Goal: Information Seeking & Learning: Learn about a topic

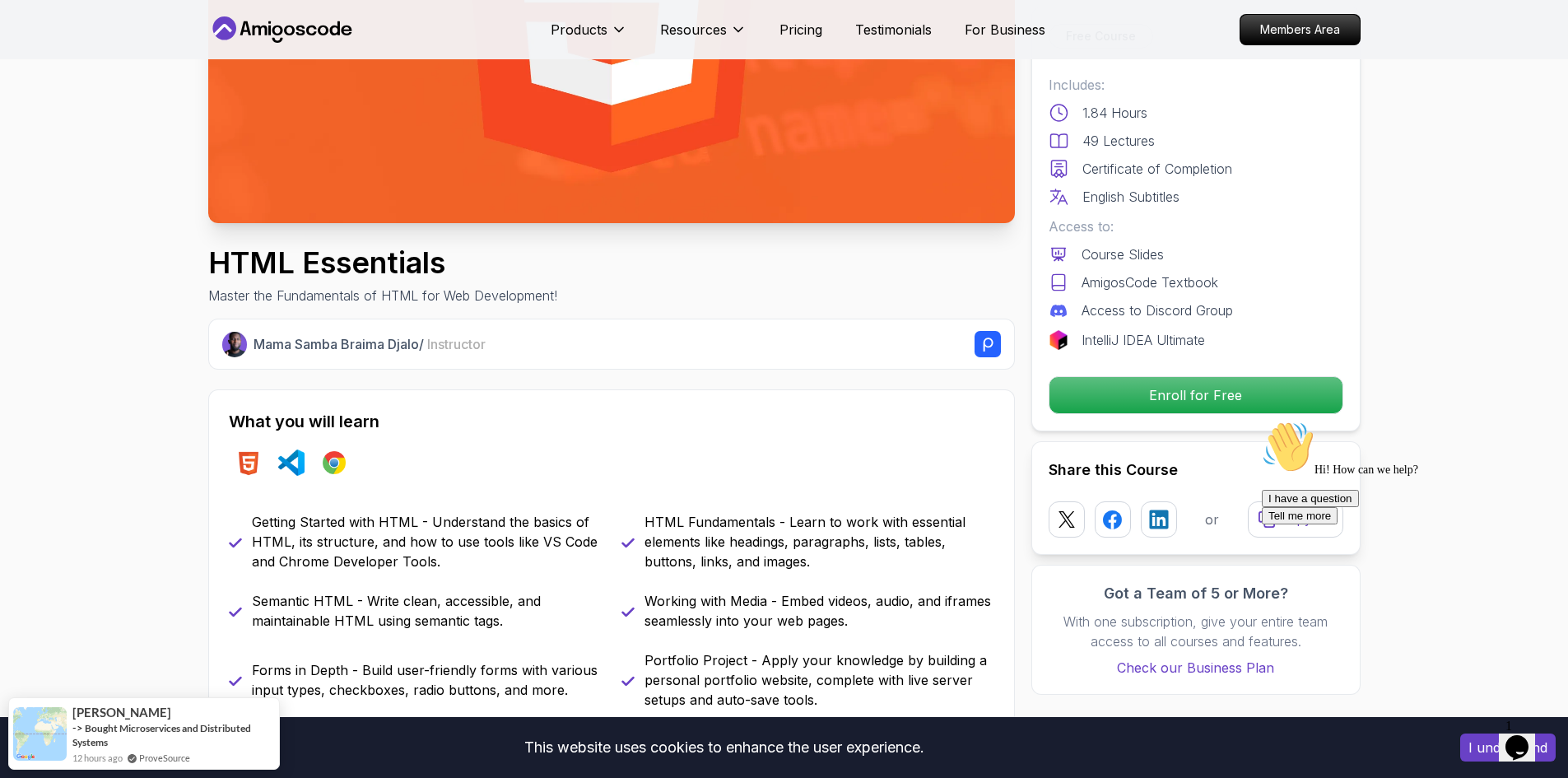
scroll to position [164, 0]
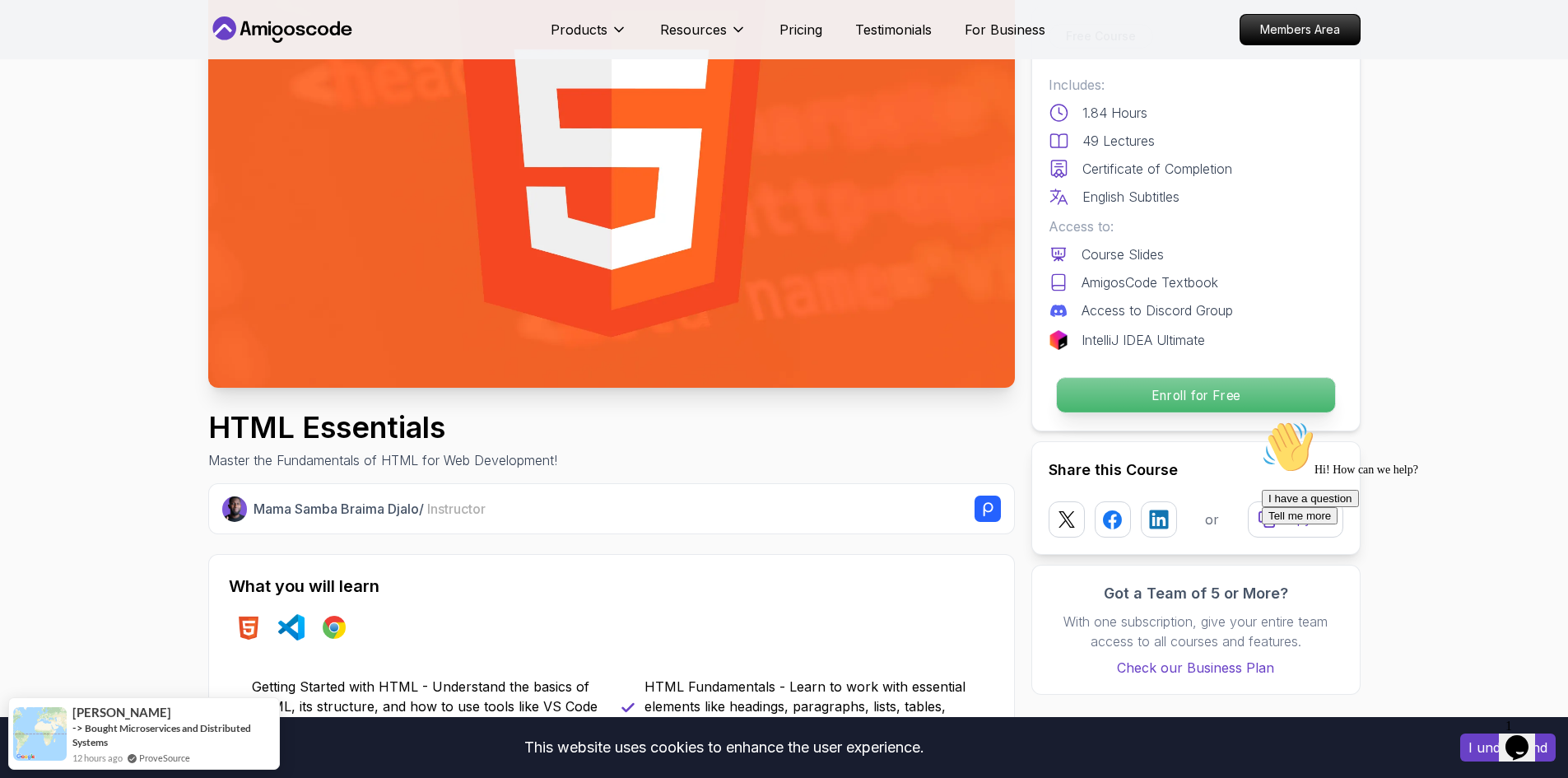
click at [1106, 387] on p "Enroll for Free" at bounding box center [1195, 395] width 278 height 35
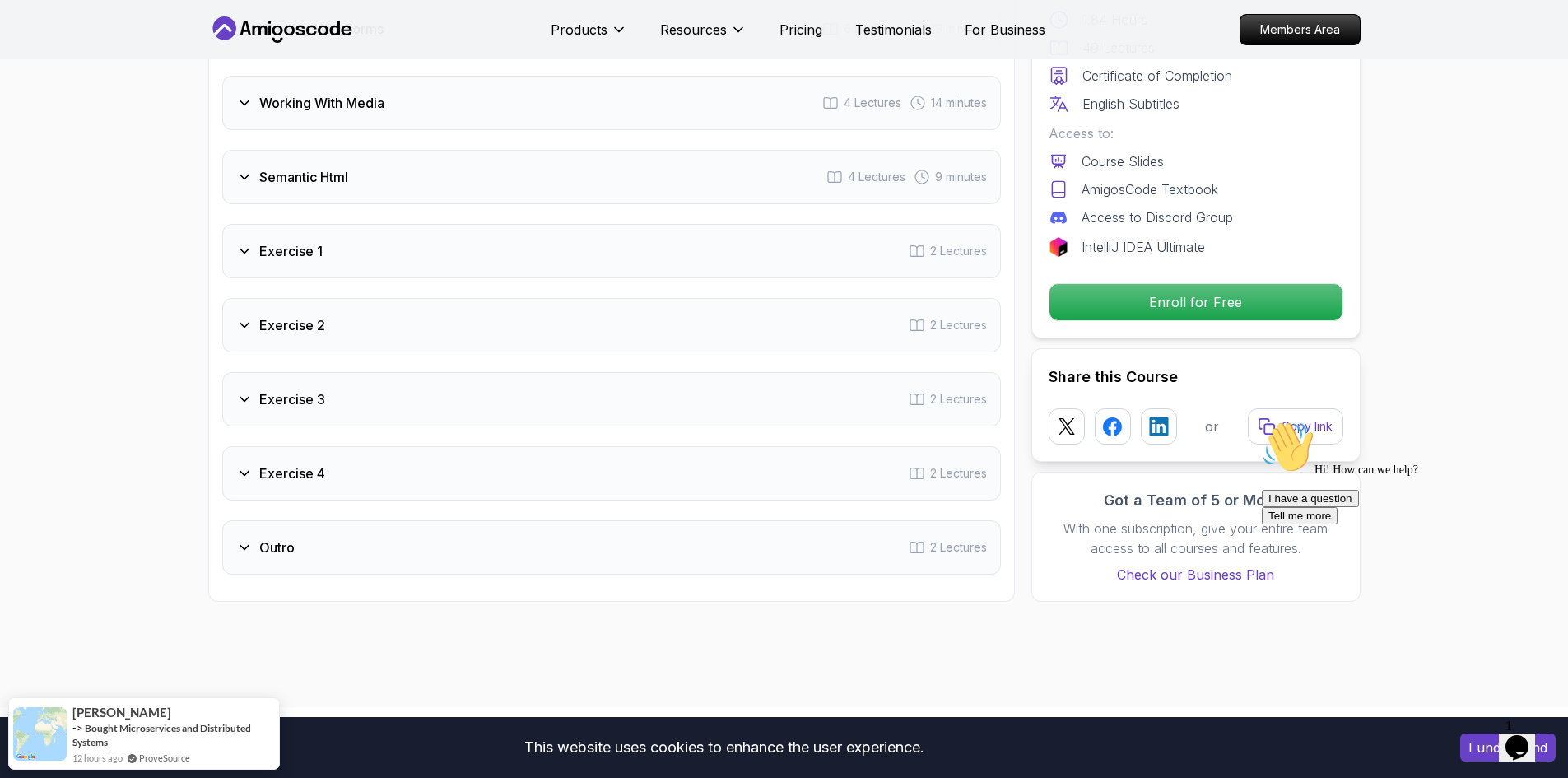
scroll to position [3214, 0]
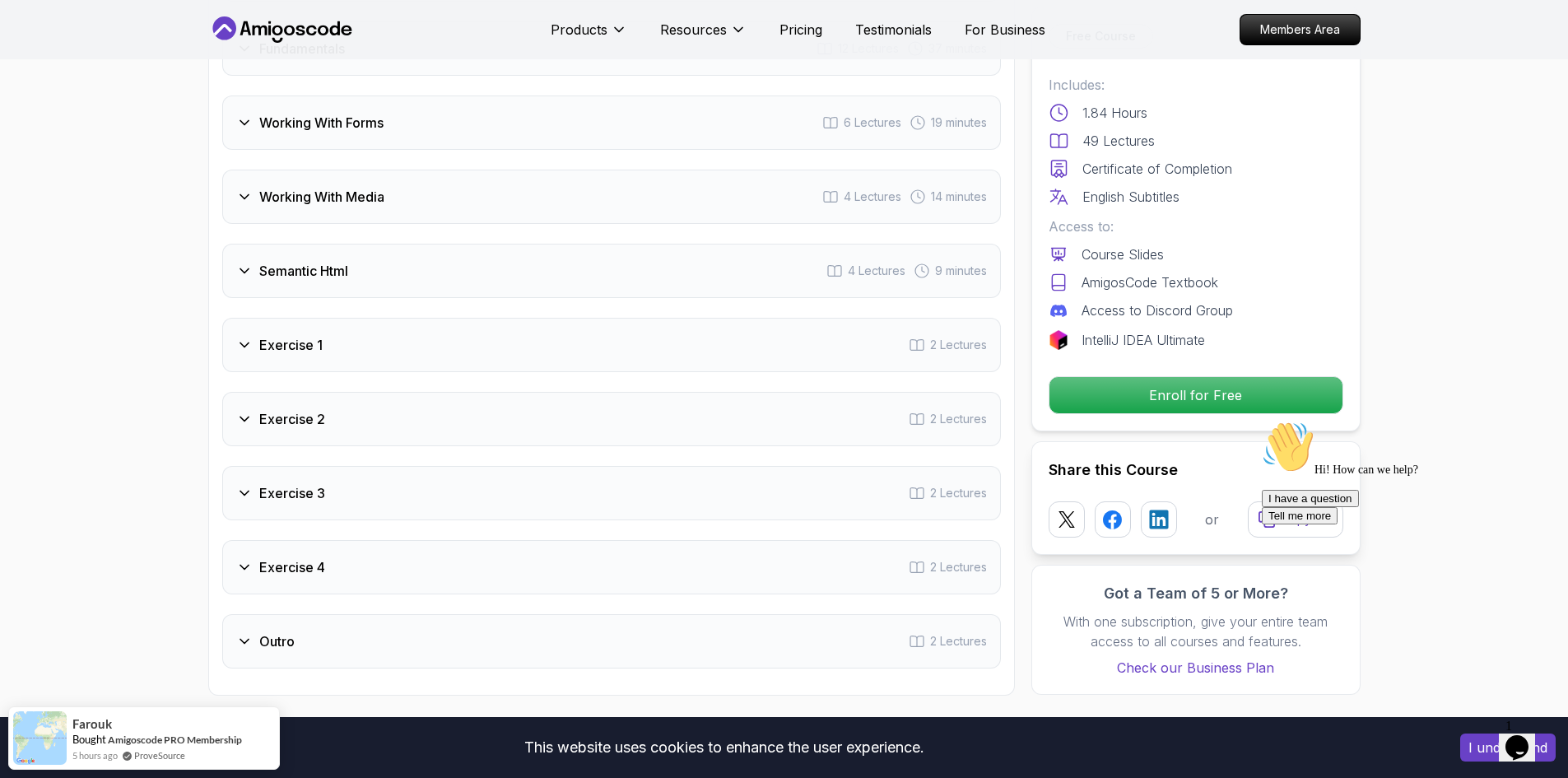
scroll to position [2144, 0]
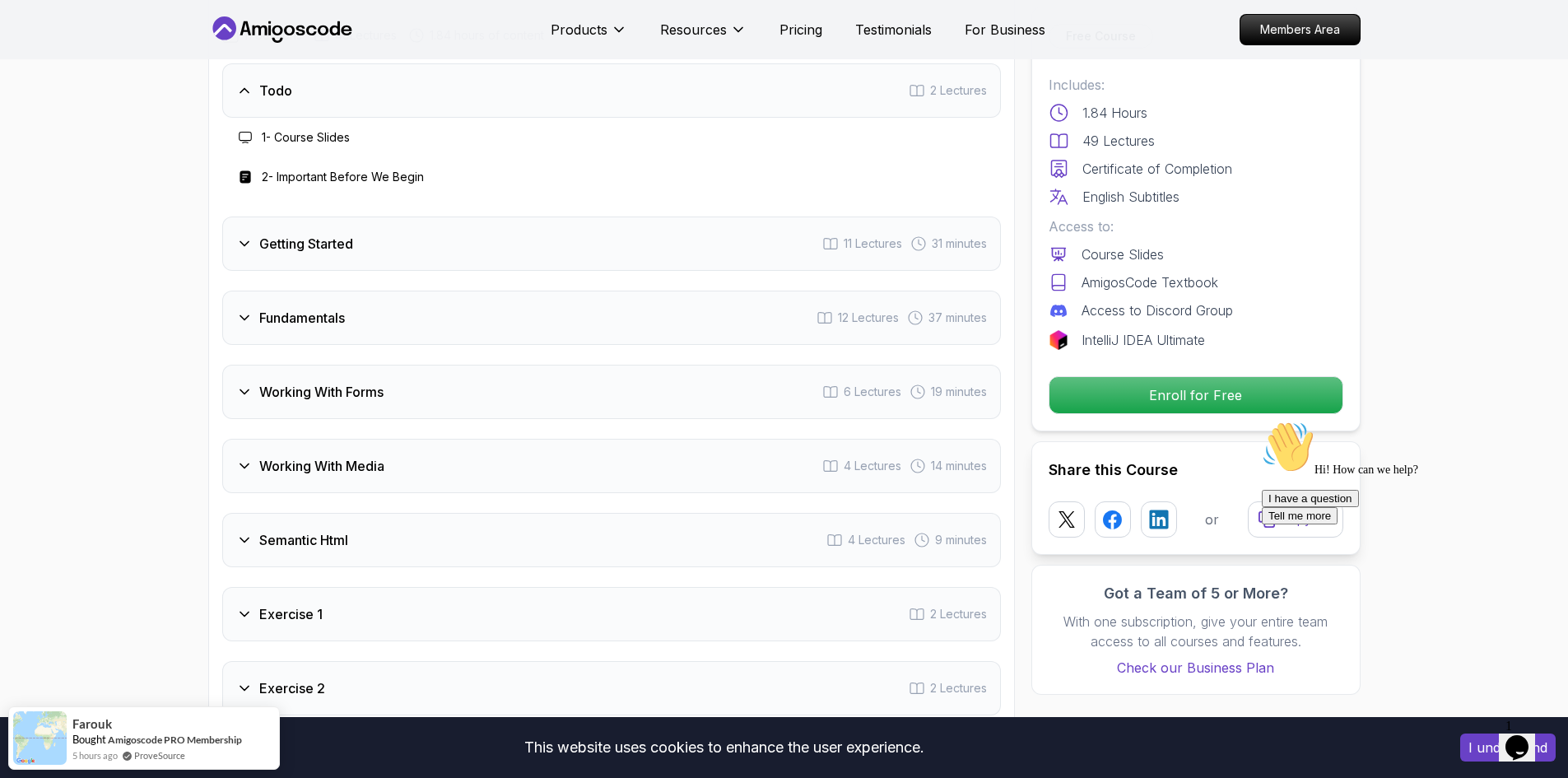
click at [586, 265] on div "Getting Started 11 Lectures 31 minutes" at bounding box center [612, 244] width 779 height 55
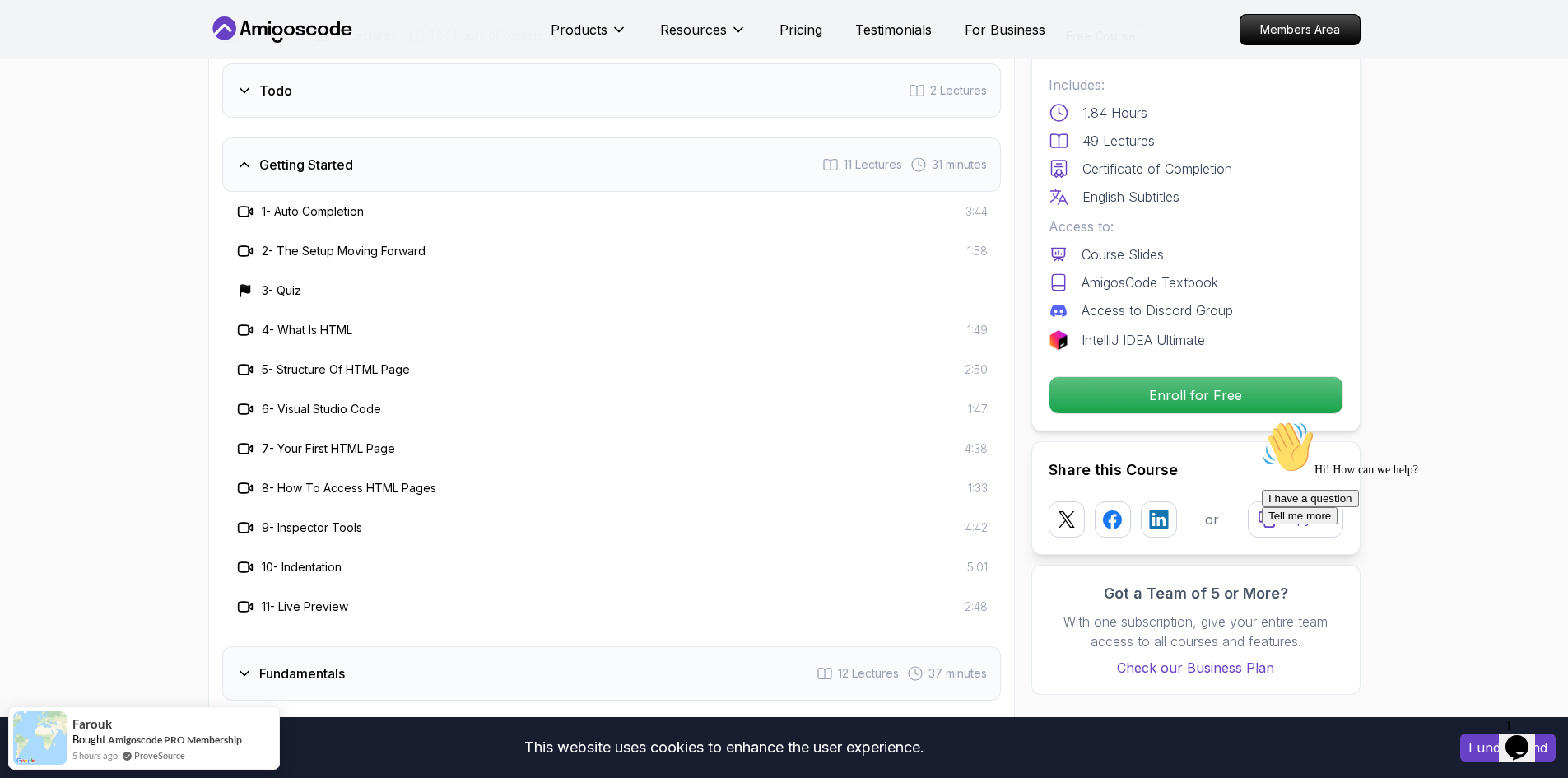
click at [975, 330] on span "1:49" at bounding box center [977, 330] width 21 height 16
click at [451, 165] on div "Getting Started 11 Lectures 31 minutes" at bounding box center [612, 165] width 779 height 55
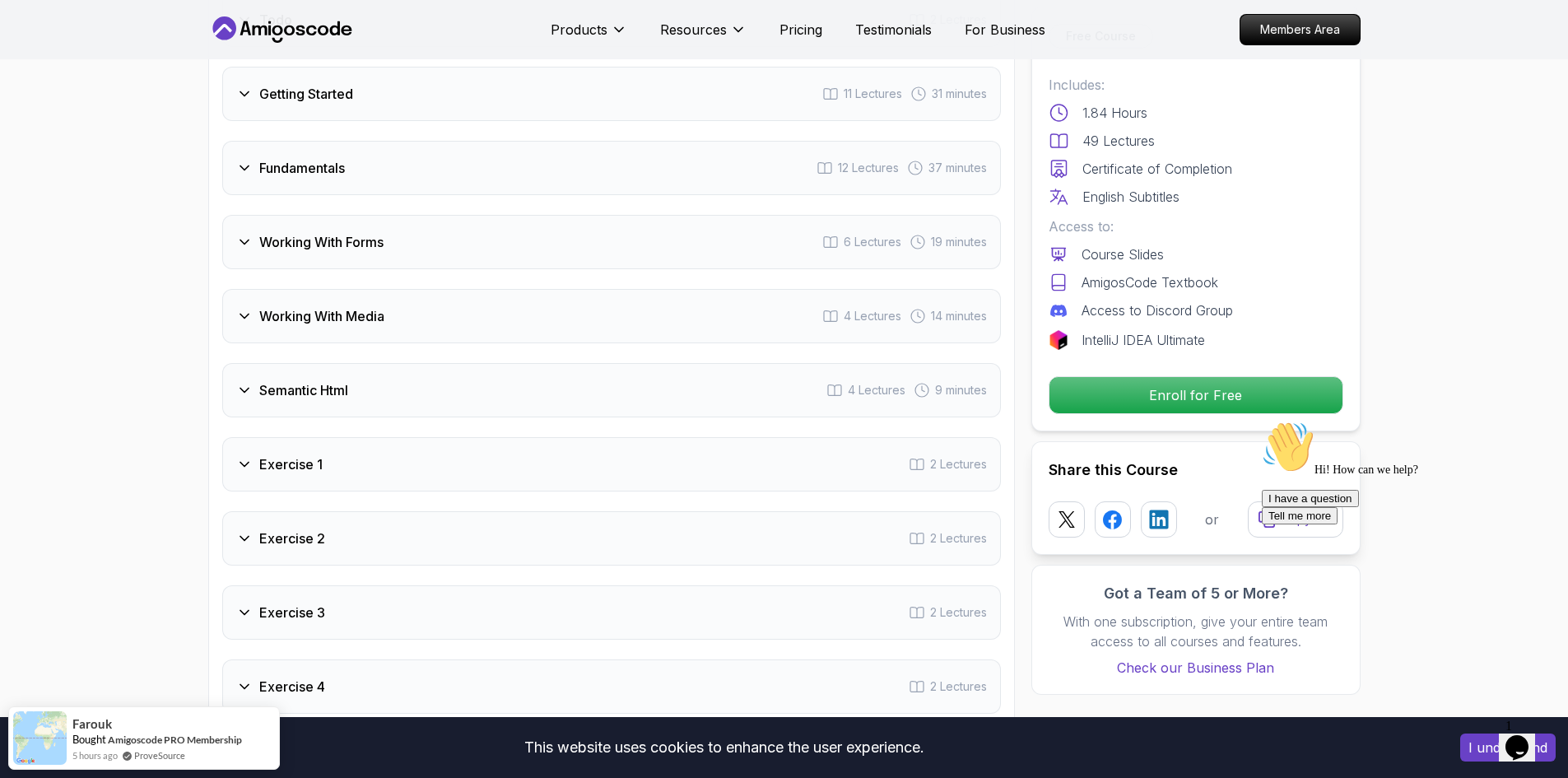
scroll to position [2308, 0]
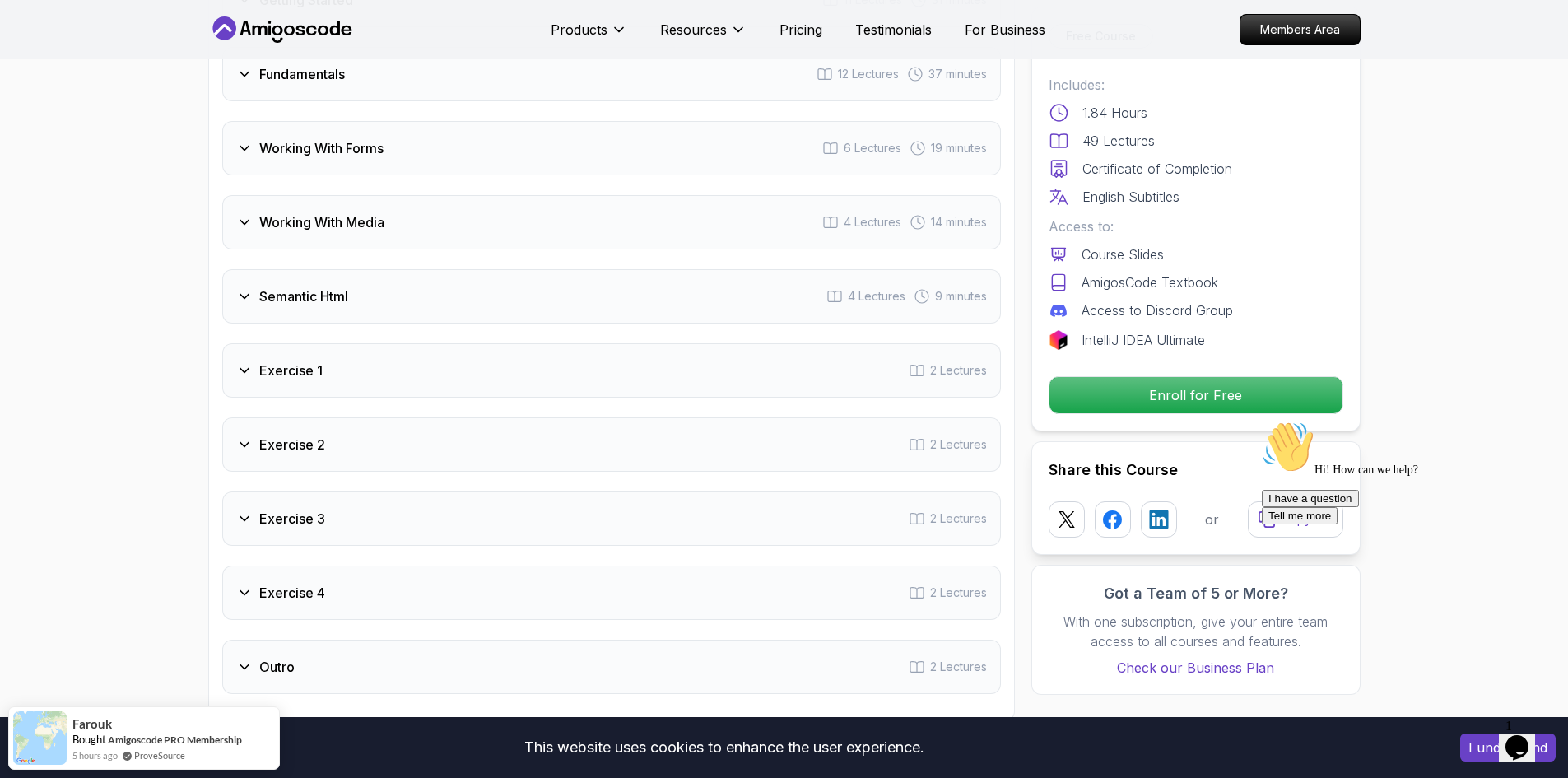
click at [392, 301] on div "Semantic Html 4 Lectures 9 minutes" at bounding box center [612, 296] width 779 height 55
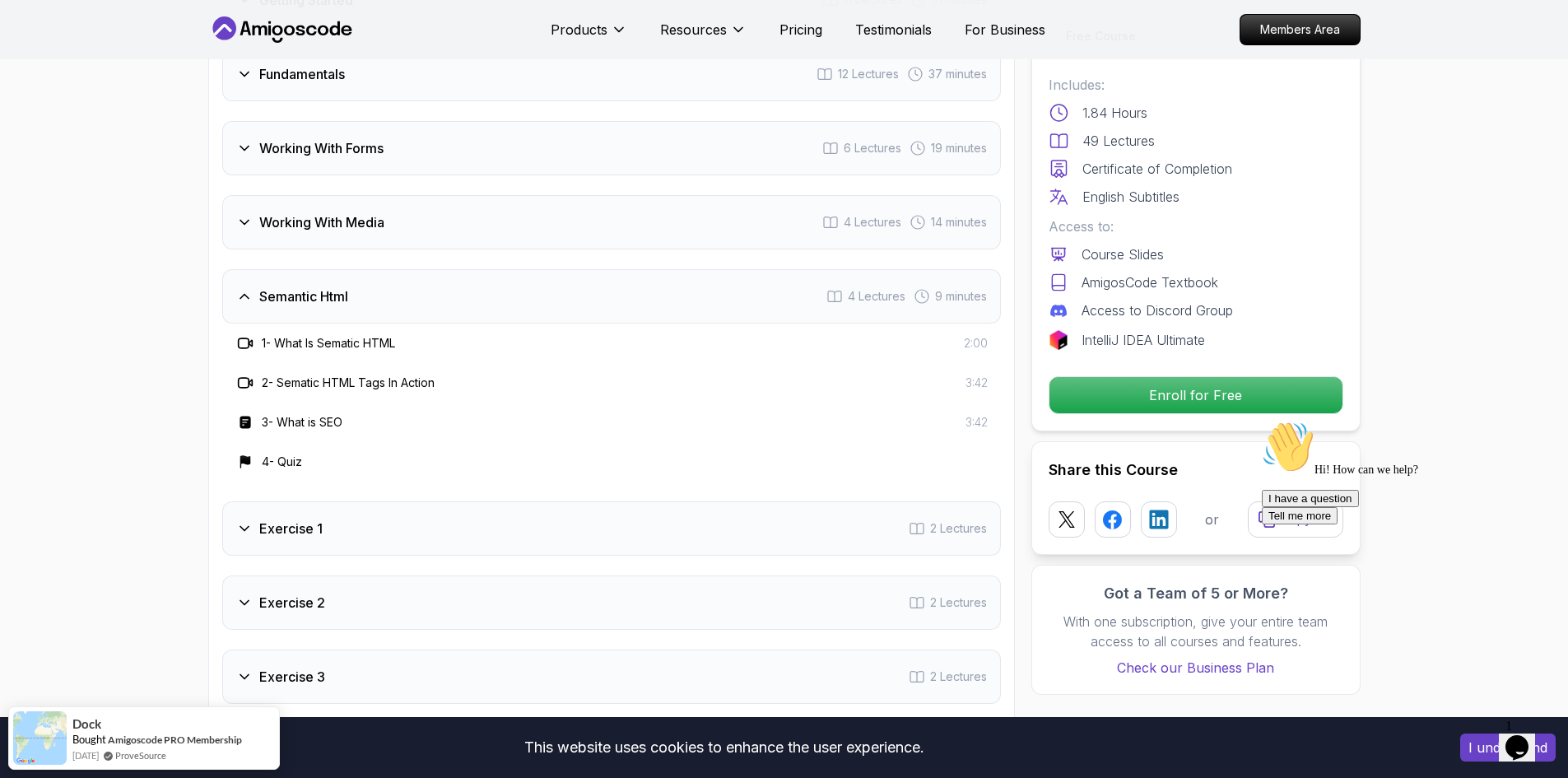
click at [392, 301] on div "Semantic Html 4 Lectures 9 minutes" at bounding box center [612, 296] width 779 height 55
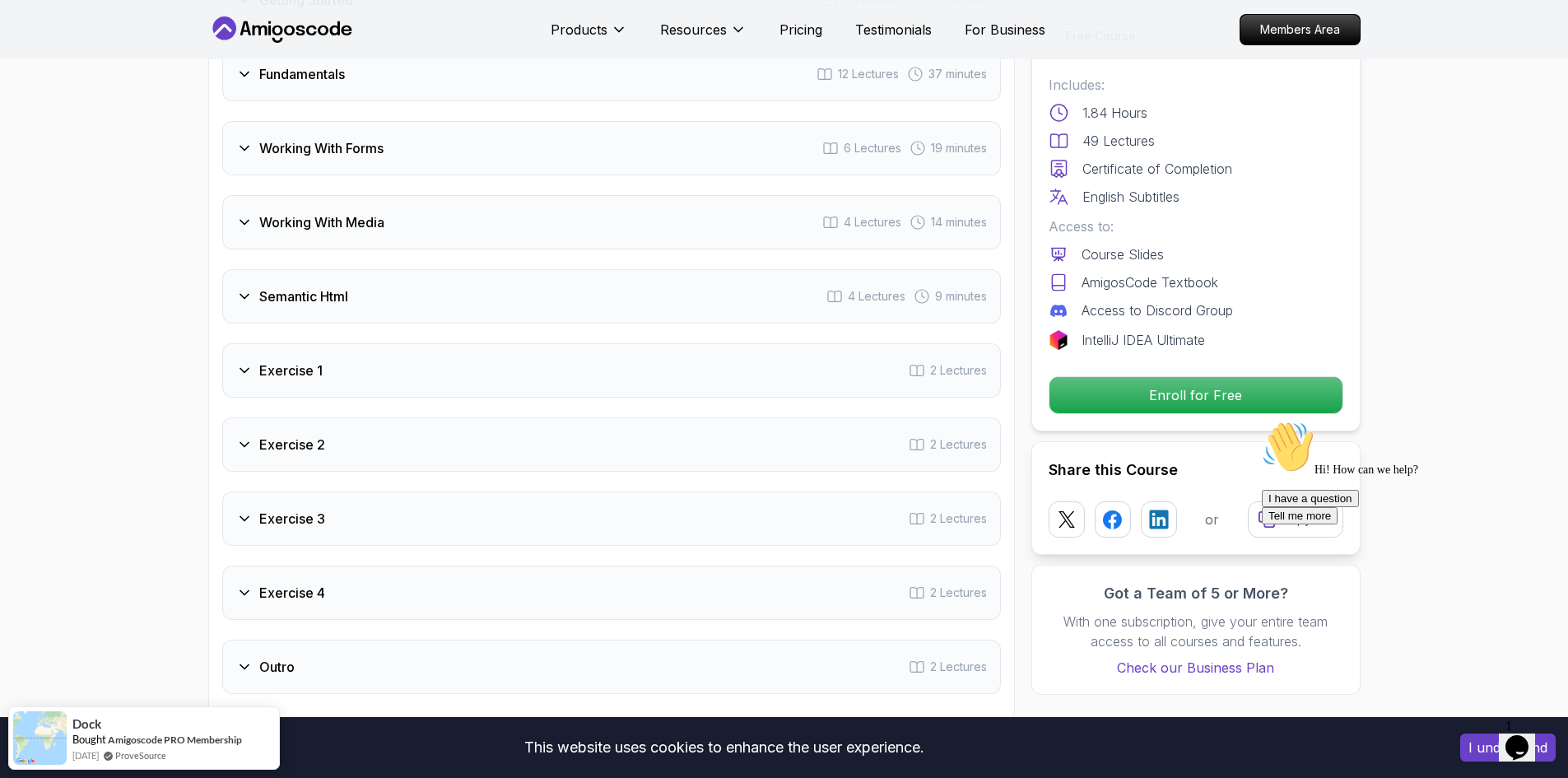
click at [438, 239] on div "Working With Media 4 Lectures 14 minutes" at bounding box center [612, 223] width 779 height 55
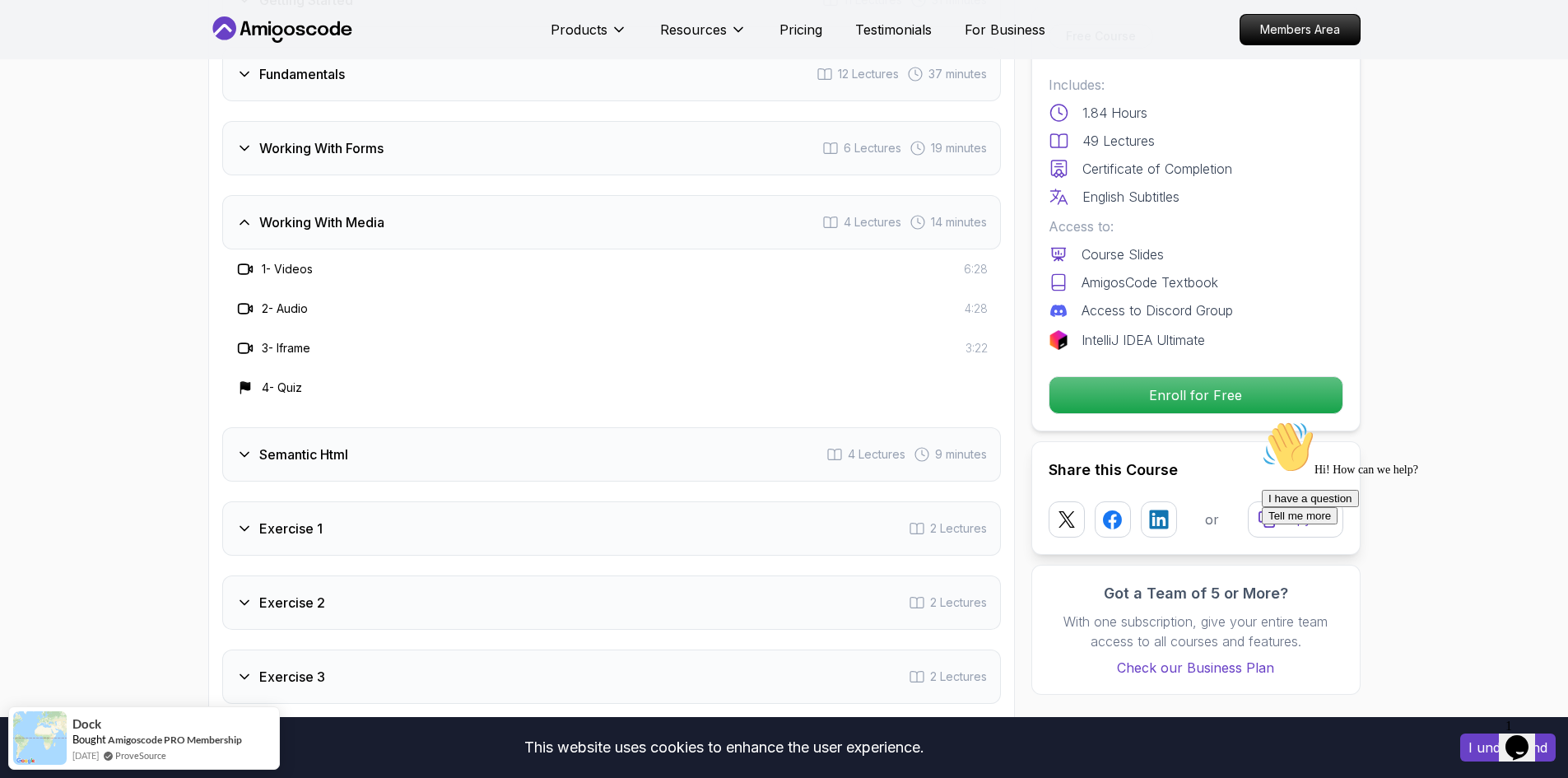
click at [438, 240] on div "Working With Media 4 Lectures 14 minutes" at bounding box center [612, 223] width 779 height 55
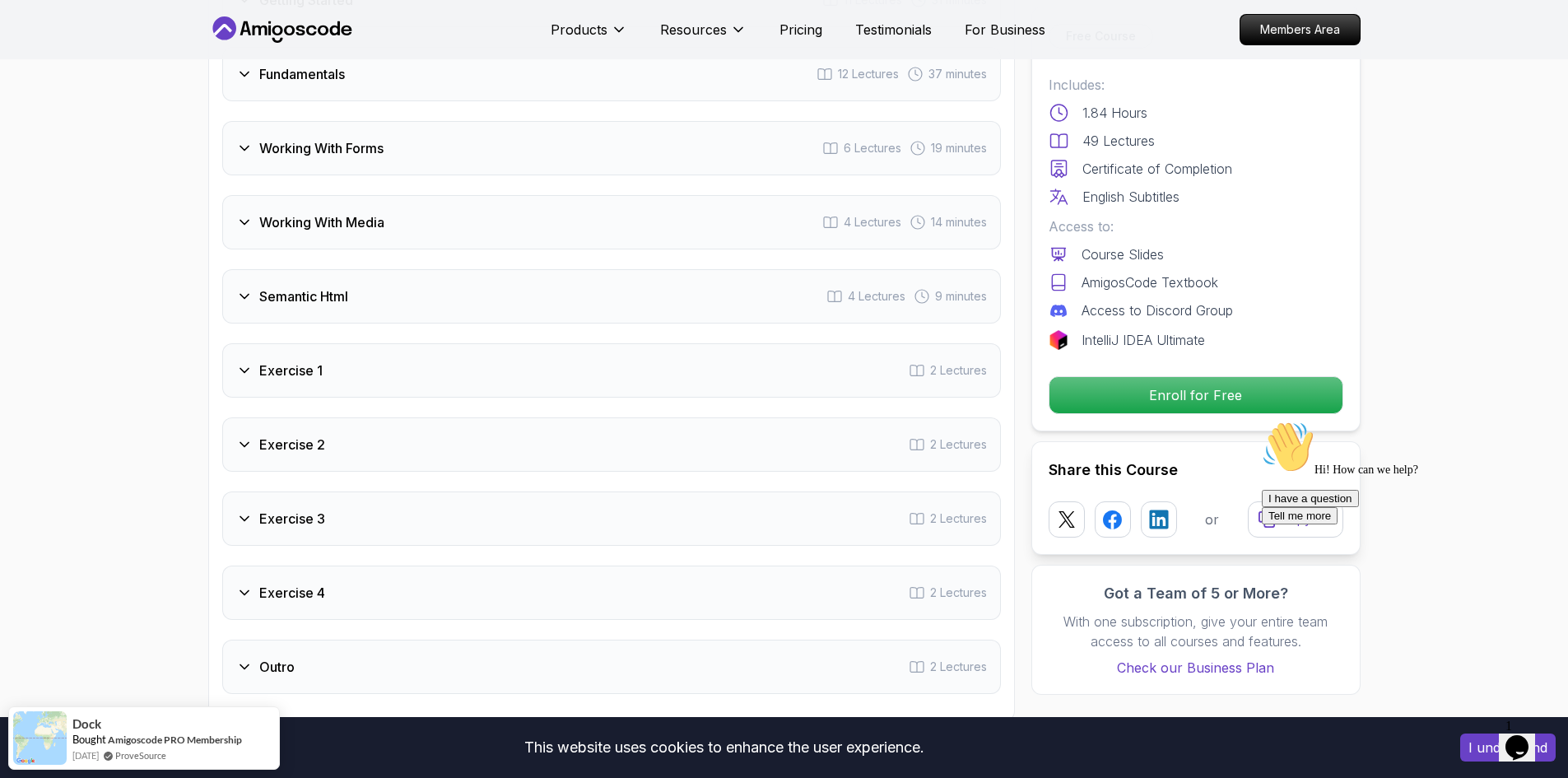
click at [426, 368] on div "Exercise 1 2 Lectures" at bounding box center [612, 370] width 779 height 55
click at [427, 364] on div "Exercise 1 2 Lectures" at bounding box center [612, 370] width 779 height 55
